Goal: Transaction & Acquisition: Purchase product/service

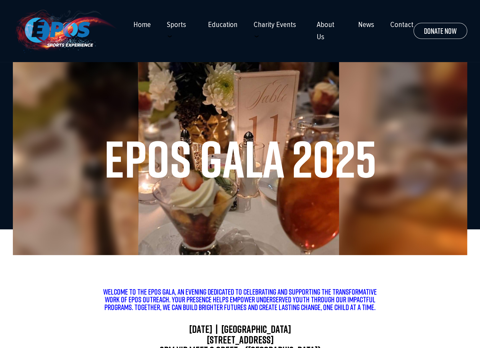
click at [354, 160] on h1 "Epos Gala 2025" at bounding box center [240, 158] width 429 height 51
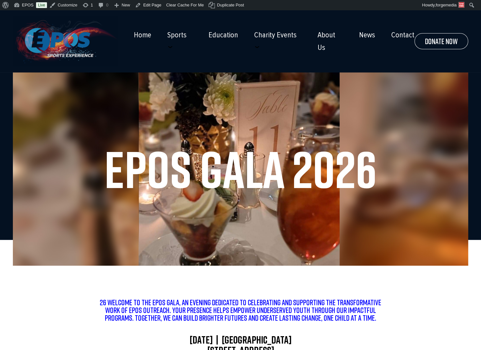
click at [68, 41] on img at bounding box center [65, 41] width 105 height 50
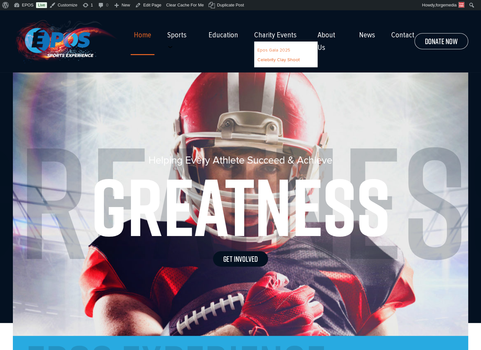
click at [264, 53] on link "Epos Gala 2025" at bounding box center [273, 49] width 33 height 5
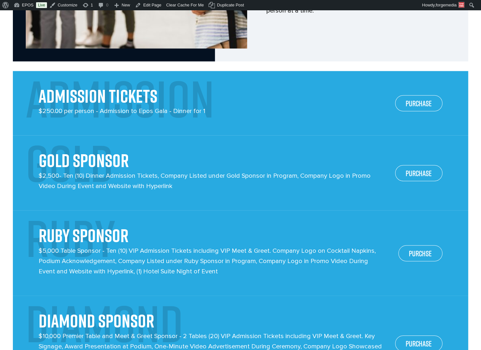
scroll to position [965, 0]
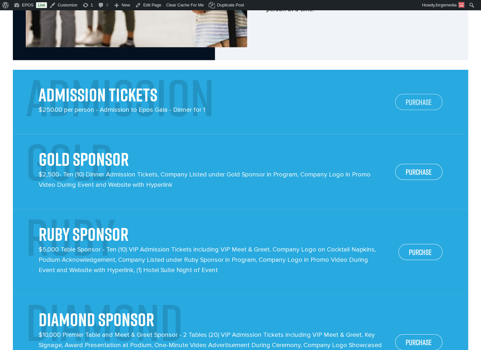
click at [411, 94] on link "PURCHASE" at bounding box center [418, 102] width 47 height 16
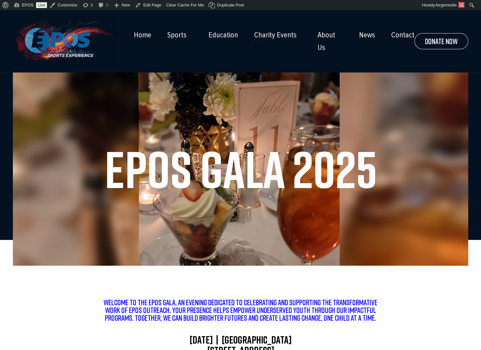
click at [79, 41] on img at bounding box center [65, 41] width 105 height 50
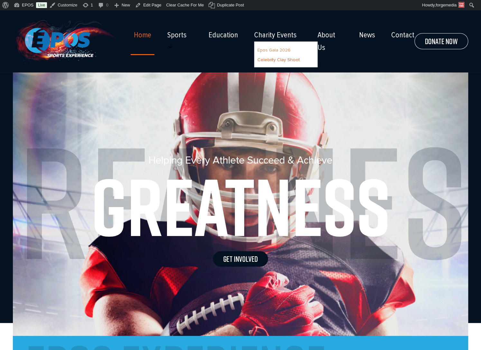
click at [272, 53] on link "Epos Gala 2026" at bounding box center [273, 49] width 33 height 5
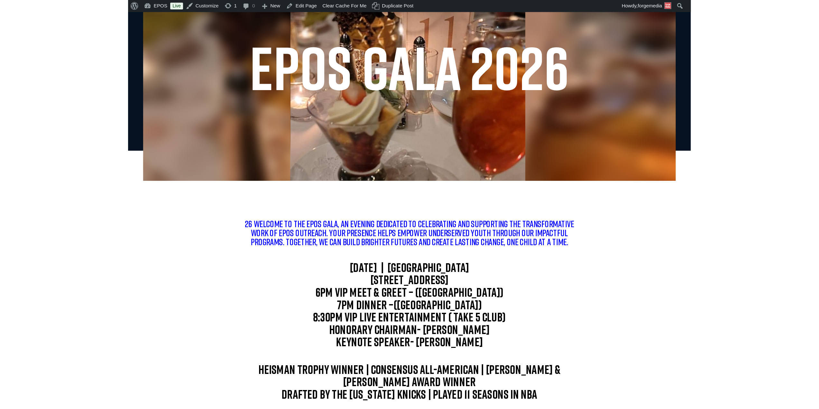
scroll to position [129, 0]
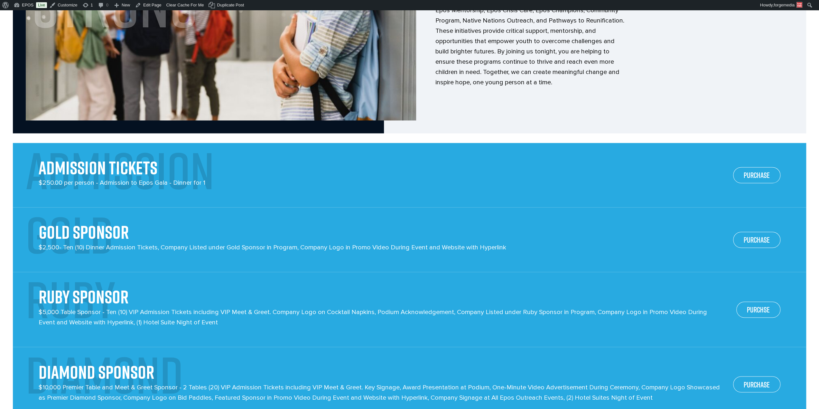
scroll to position [1014, 0]
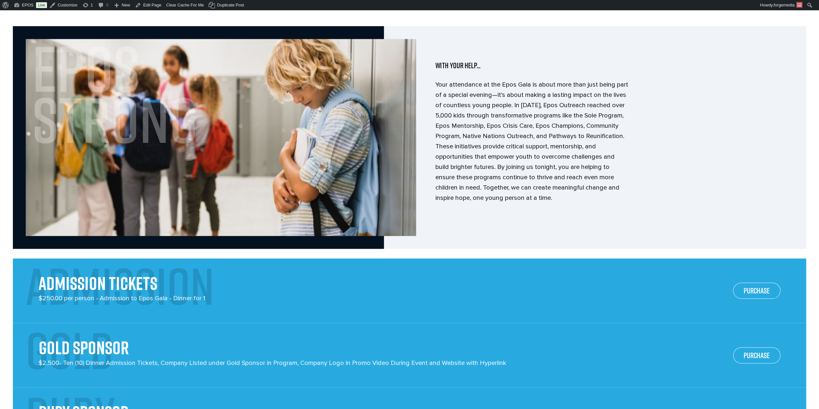
scroll to position [693, 0]
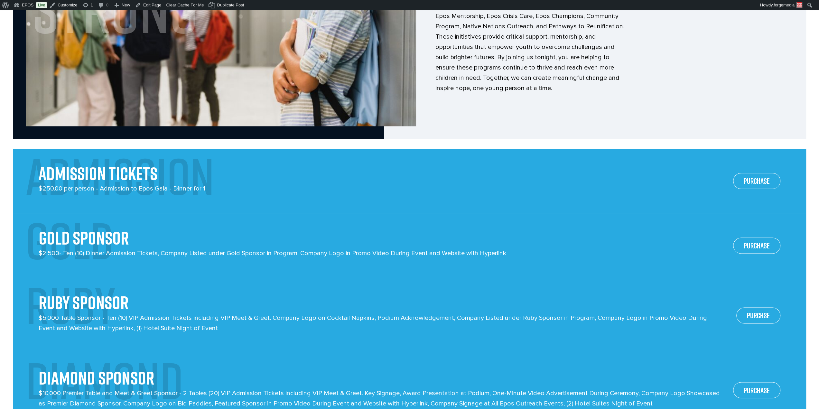
scroll to position [877, 0]
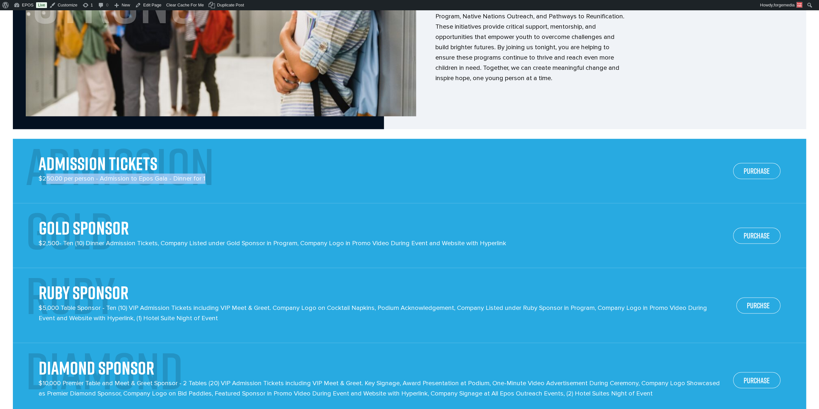
drag, startPoint x: 48, startPoint y: 188, endPoint x: 241, endPoint y: 186, distance: 192.7
click at [210, 195] on div "ADMISSION Admission Tickets $250.00 per person - Admission to Epos Gala - Dinne…" at bounding box center [379, 171] width 681 height 65
click at [105, 254] on p "$2,500- Ten (10) Dinner Admission Tickets, Company Listed under Gold Sponsor in…" at bounding box center [273, 253] width 468 height 30
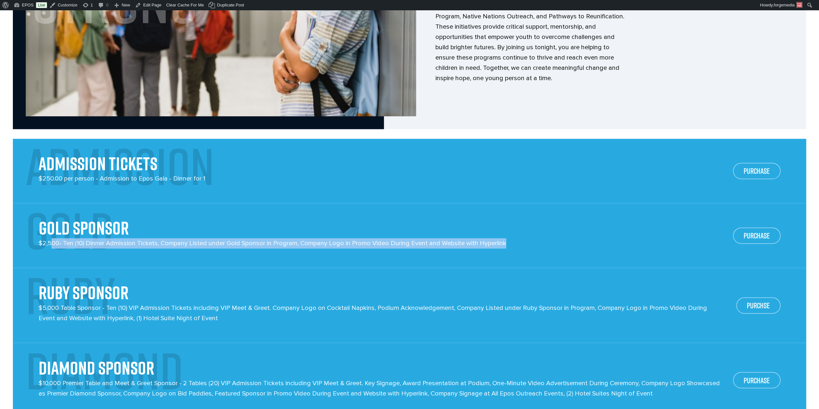
drag, startPoint x: 53, startPoint y: 253, endPoint x: 505, endPoint y: 255, distance: 452.4
click at [505, 255] on div "GOLD GOLD SPONSOR $2,500- Ten (10) Dinner Admission Tickets, Company Listed und…" at bounding box center [379, 235] width 681 height 65
click at [514, 247] on div "GOLD GOLD SPONSOR $2,500- Ten (10) Dinner Admission Tickets, Company Listed und…" at bounding box center [379, 235] width 681 height 65
drag, startPoint x: 508, startPoint y: 253, endPoint x: -86, endPoint y: 253, distance: 593.6
click at [0, 253] on html "☰ Home Sports Football Baseball Basketball Wrestling Softball Soccer Golf Tenni…" at bounding box center [409, 303] width 819 height 2339
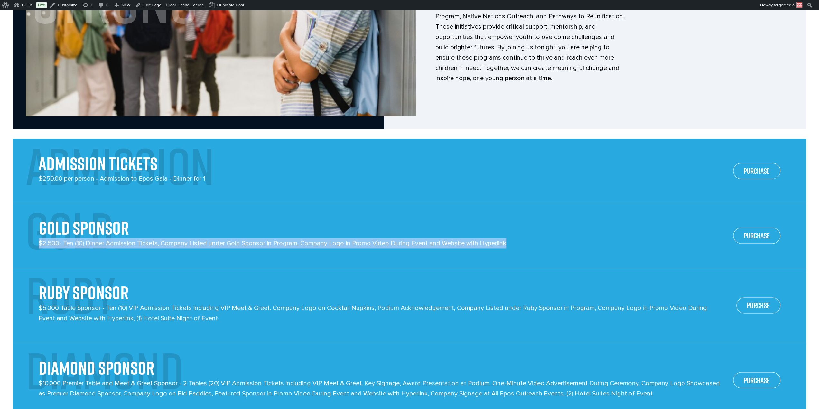
click at [252, 268] on p "$2,500- Ten (10) Dinner Admission Tickets, Company Listed under Gold Sponsor in…" at bounding box center [273, 253] width 468 height 30
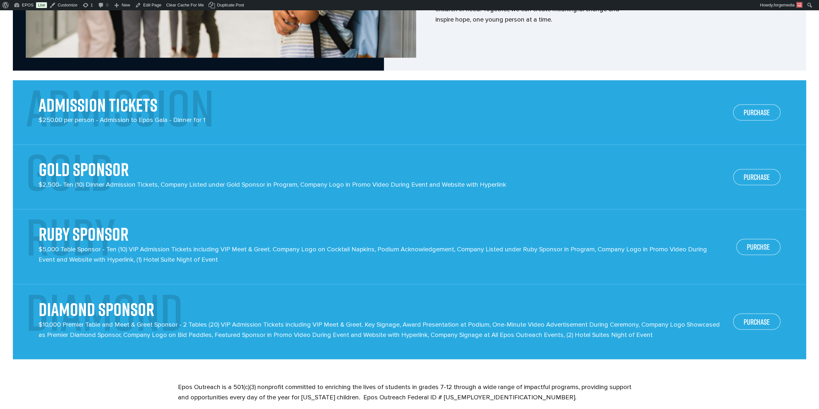
scroll to position [941, 0]
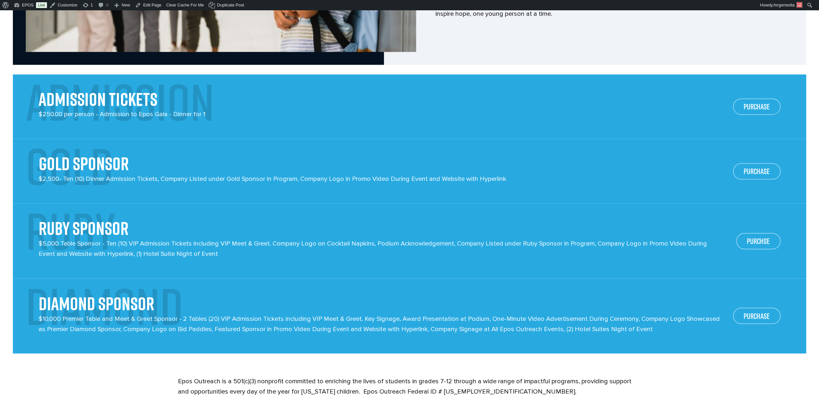
click at [301, 190] on p "$2,500- Ten (10) Dinner Admission Tickets, Company Listed under Gold Sponsor in…" at bounding box center [273, 189] width 468 height 30
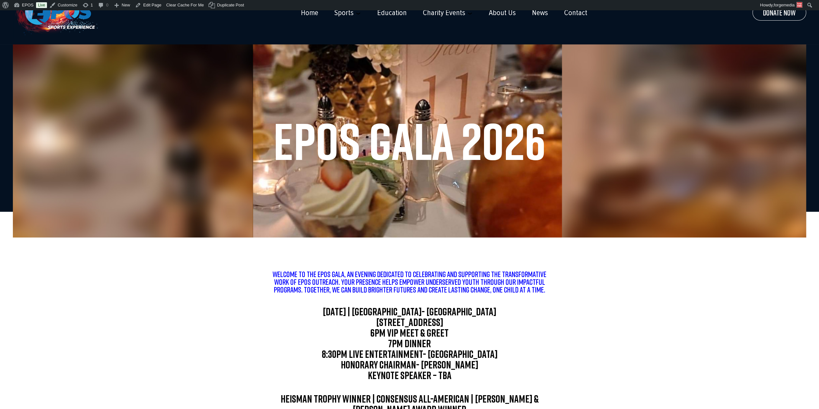
scroll to position [0, 0]
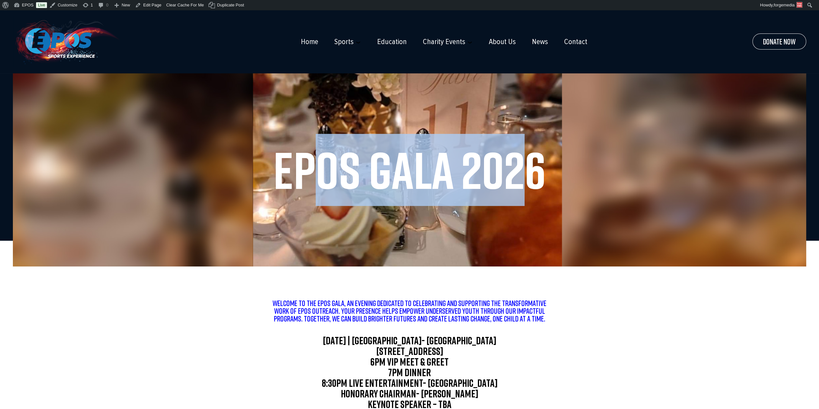
drag, startPoint x: 431, startPoint y: 168, endPoint x: 324, endPoint y: 167, distance: 106.8
click at [324, 167] on h1 "Epos Gala 2026" at bounding box center [409, 169] width 767 height 51
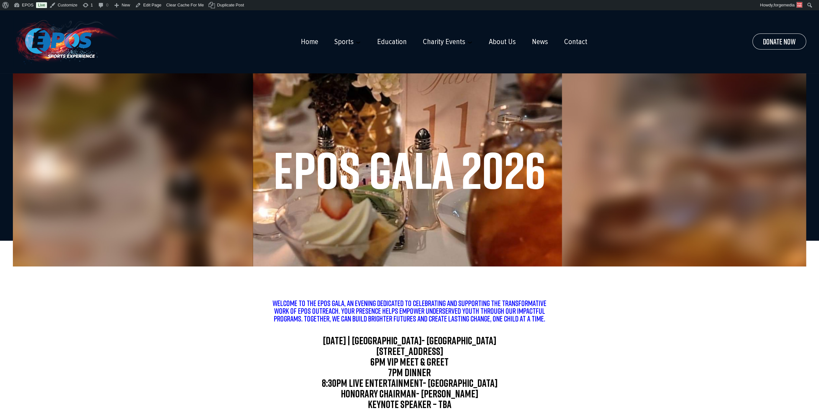
click at [557, 156] on h1 "Epos Gala 2026" at bounding box center [409, 169] width 767 height 51
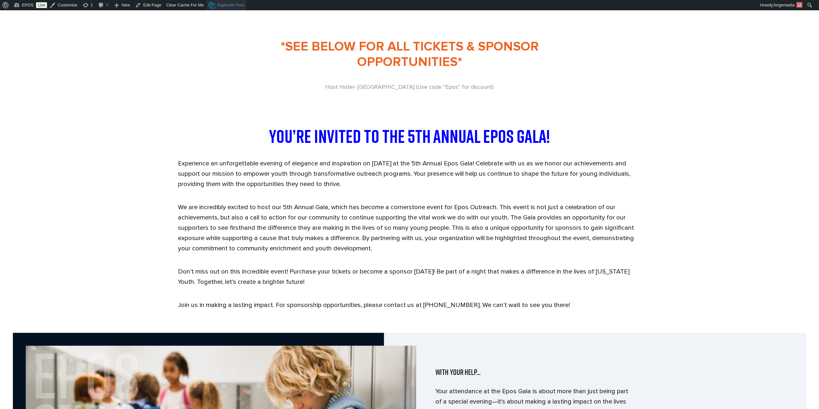
scroll to position [450, 0]
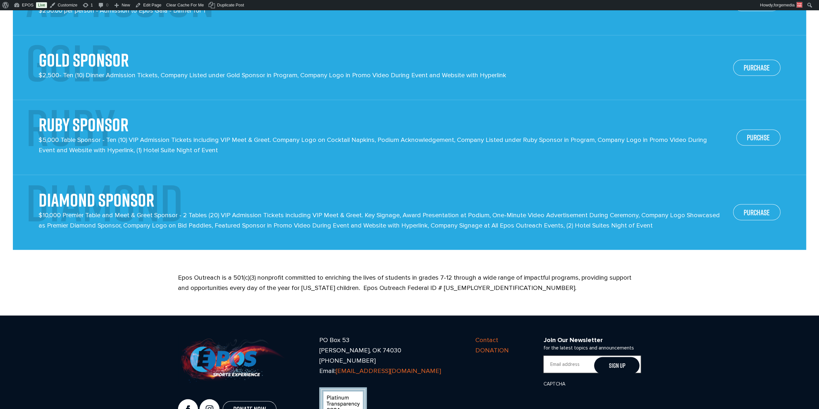
scroll to position [1045, 0]
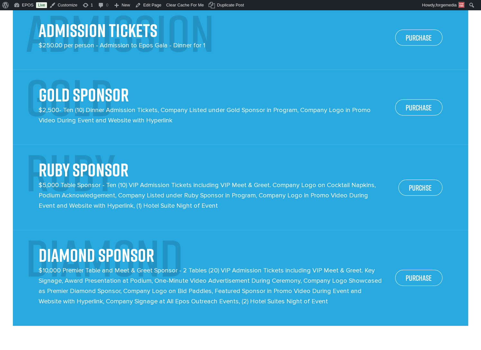
scroll to position [997, 0]
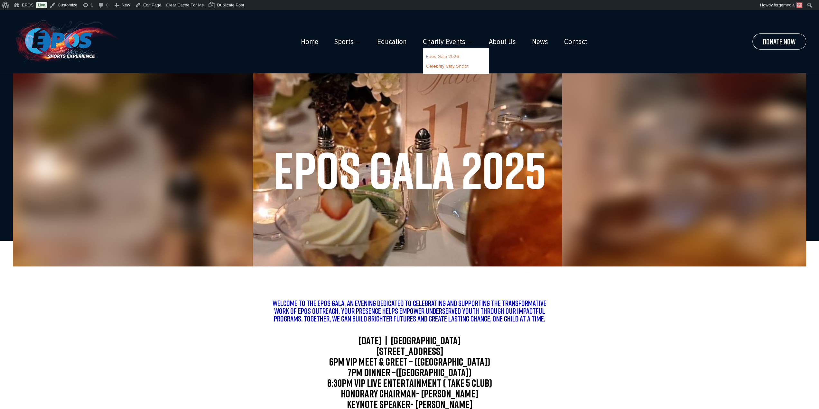
click at [446, 56] on link "Epos Gala 2026" at bounding box center [442, 56] width 33 height 5
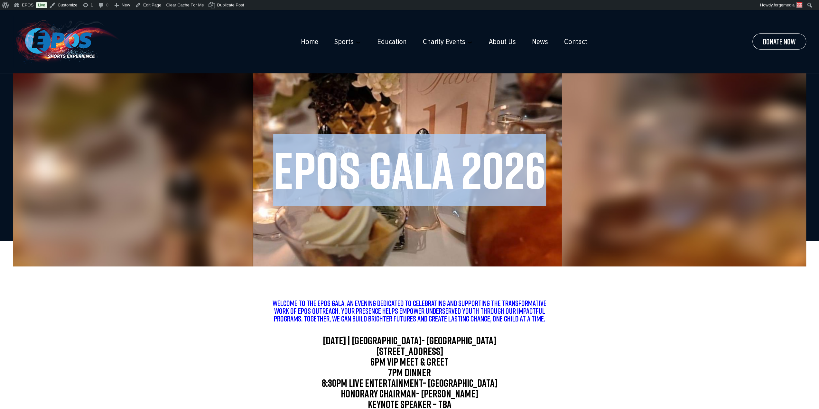
drag, startPoint x: 539, startPoint y: 168, endPoint x: 254, endPoint y: 185, distance: 285.3
click at [254, 185] on h1 "Epos Gala 2026" at bounding box center [409, 169] width 767 height 51
click at [440, 57] on link "Epos Gala 2026" at bounding box center [442, 56] width 33 height 5
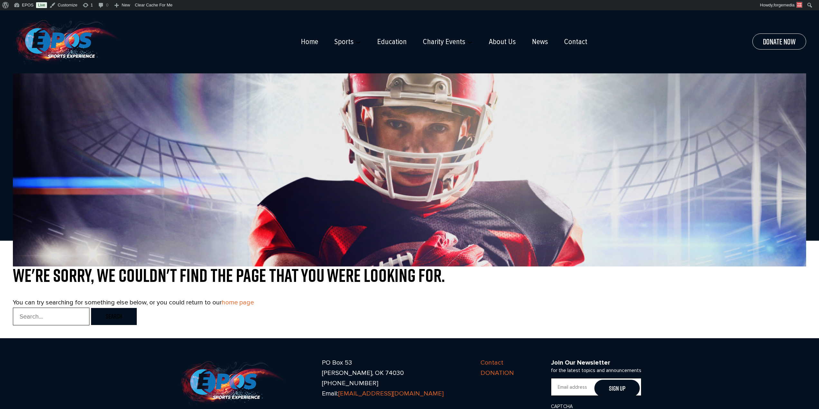
scroll to position [78, 0]
click at [81, 46] on img at bounding box center [66, 41] width 107 height 51
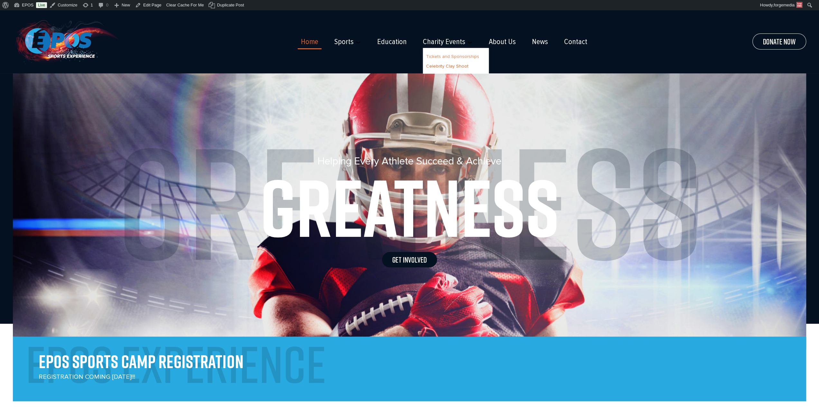
click at [443, 57] on link "Tickets and Sponsorships" at bounding box center [452, 56] width 53 height 5
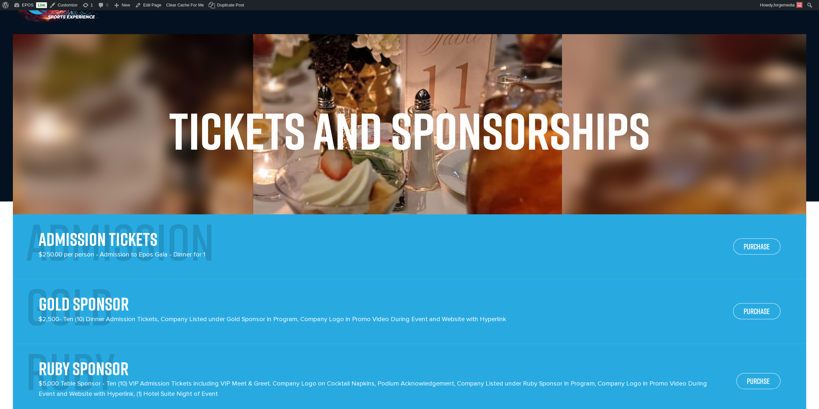
scroll to position [16, 0]
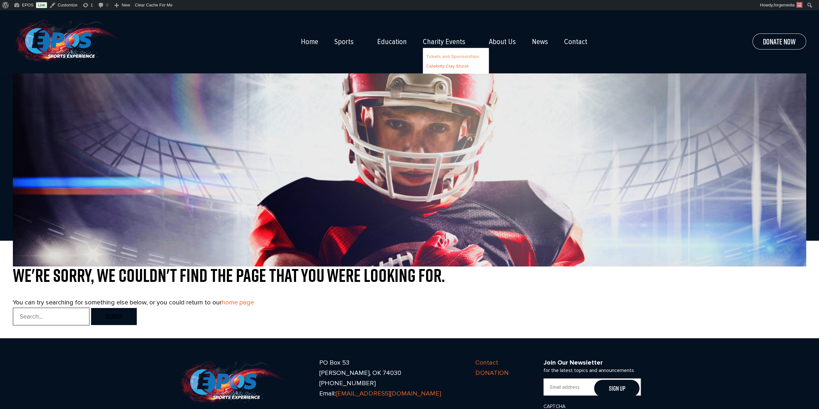
click at [450, 55] on link "Tickets and Sponsorships" at bounding box center [452, 56] width 53 height 5
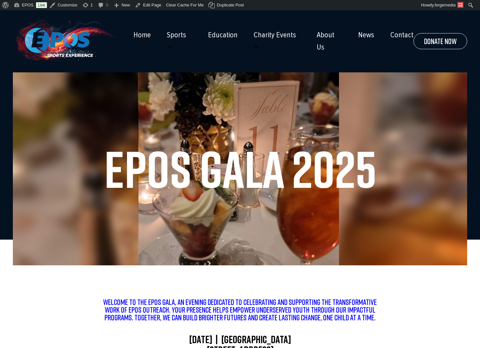
scroll to position [10, 0]
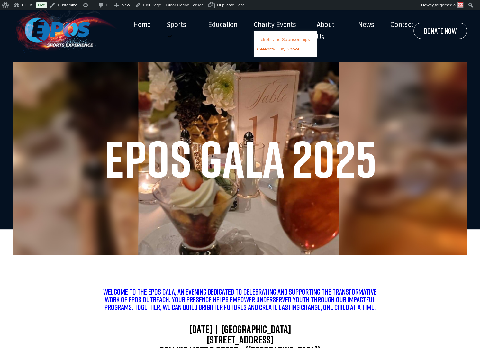
click at [270, 42] on link "Tickets and Sponsorships" at bounding box center [283, 39] width 53 height 5
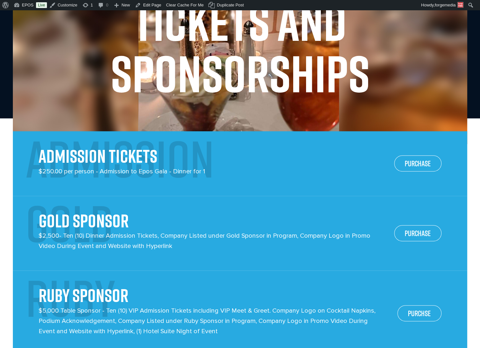
scroll to position [161, 0]
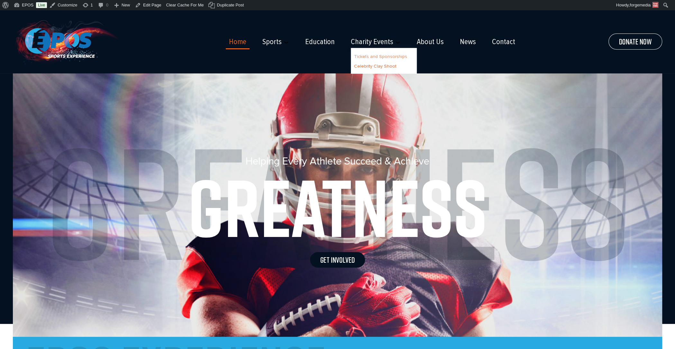
click at [375, 55] on link "Tickets and Sponsorships" at bounding box center [380, 56] width 53 height 5
